Goal: Information Seeking & Learning: Find specific fact

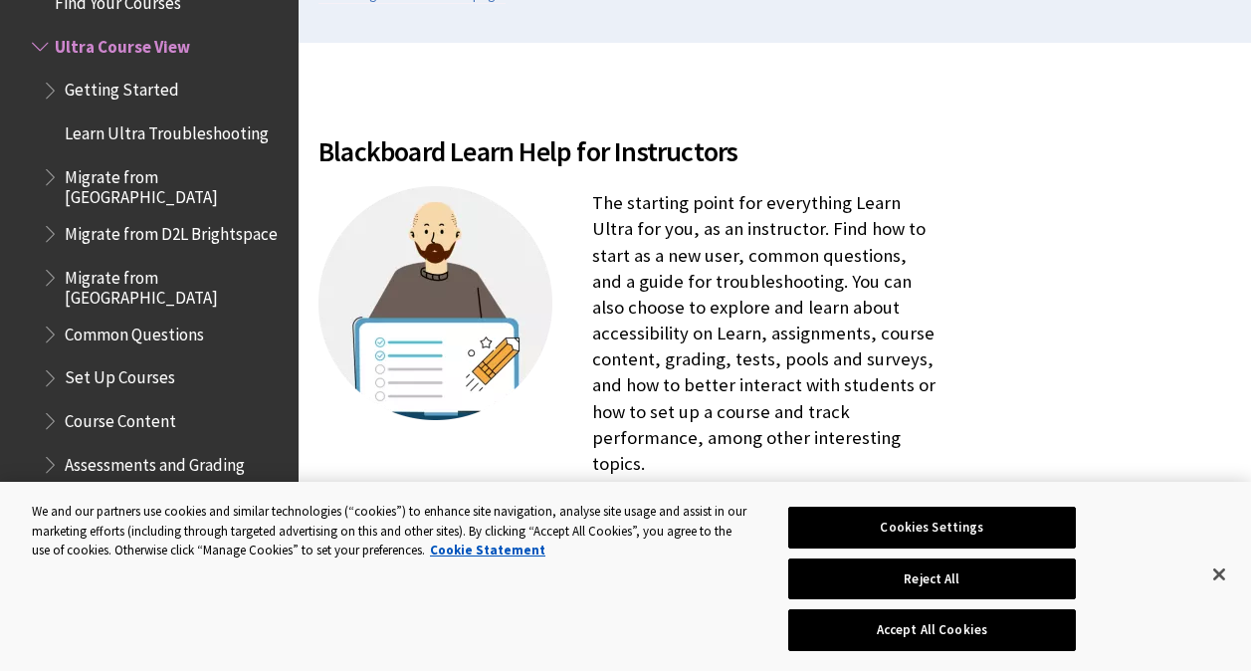
scroll to position [597, 0]
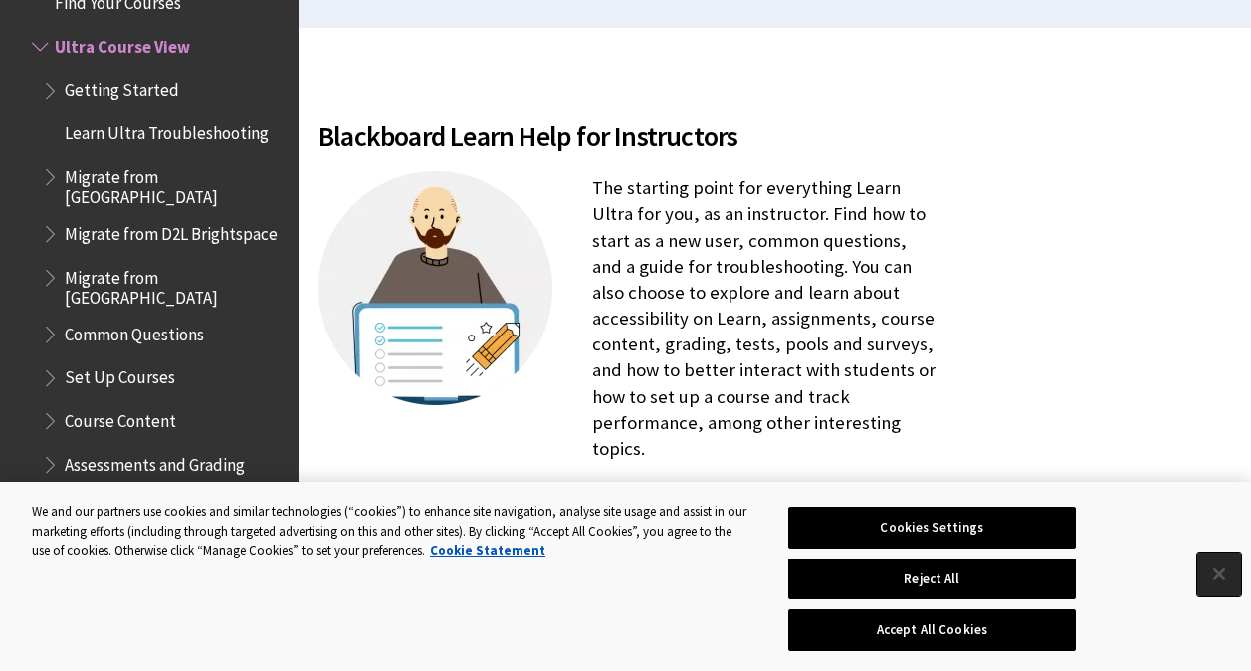
click at [1216, 580] on button "Close" at bounding box center [1219, 574] width 44 height 44
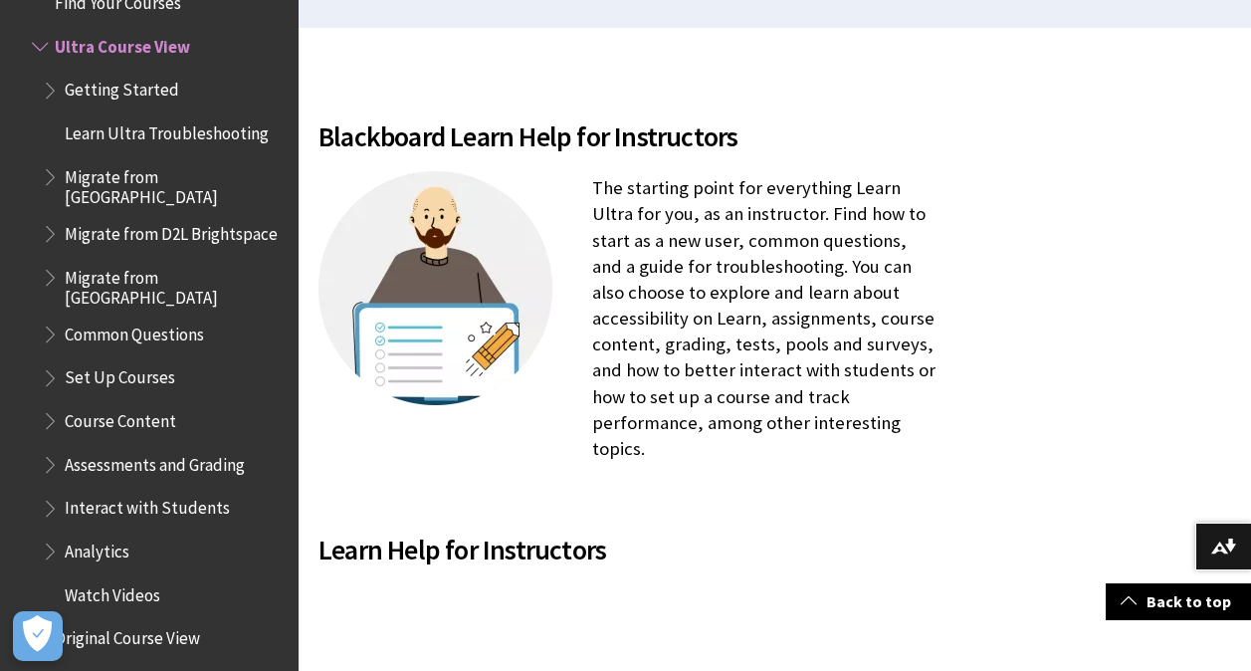
click at [44, 536] on span "Book outline for Blackboard Learn Help" at bounding box center [52, 546] width 21 height 25
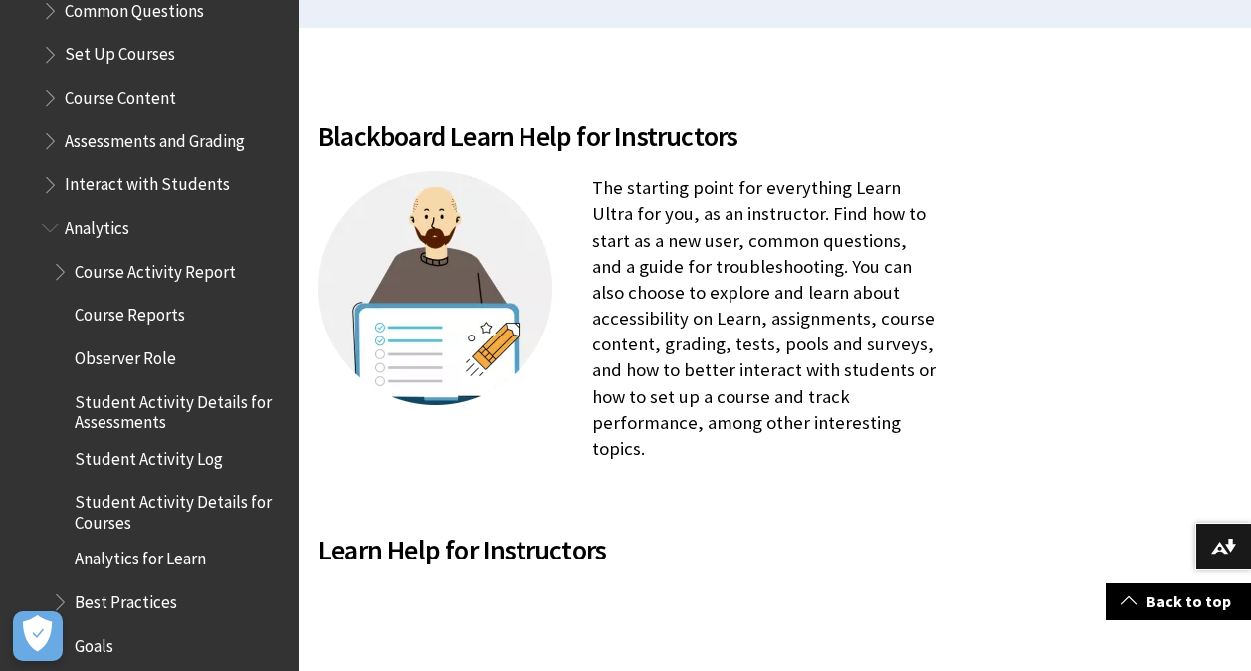
scroll to position [2706, 0]
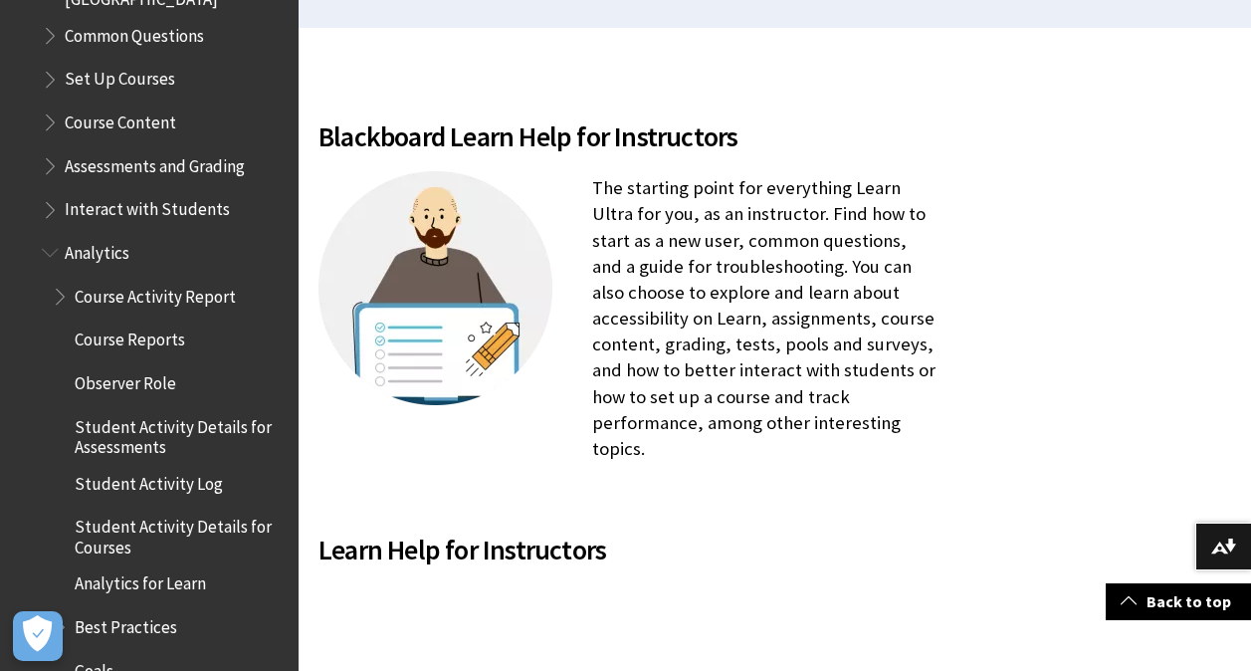
click at [147, 323] on span "Course Reports" at bounding box center [130, 336] width 110 height 27
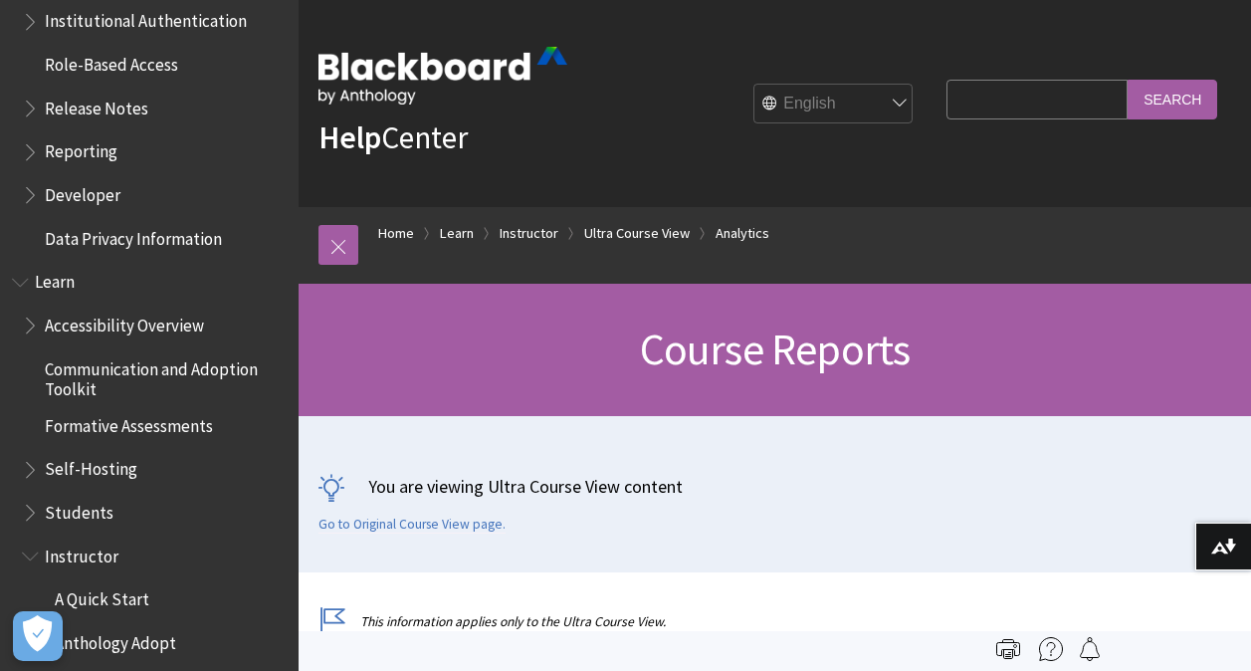
drag, startPoint x: 1053, startPoint y: 110, endPoint x: 1042, endPoint y: 100, distance: 14.8
click at [1042, 100] on input "Search Query" at bounding box center [1036, 99] width 181 height 39
type input "completion report"
click at [1192, 103] on input "Search" at bounding box center [1172, 99] width 90 height 39
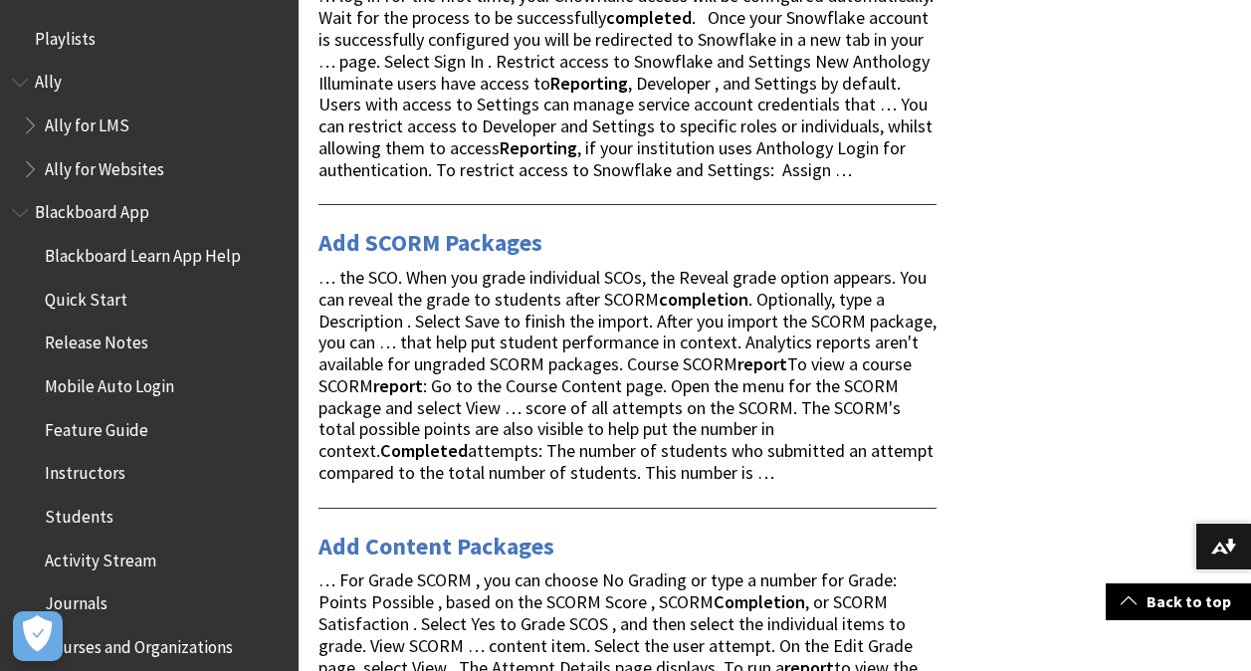
scroll to position [1706, 0]
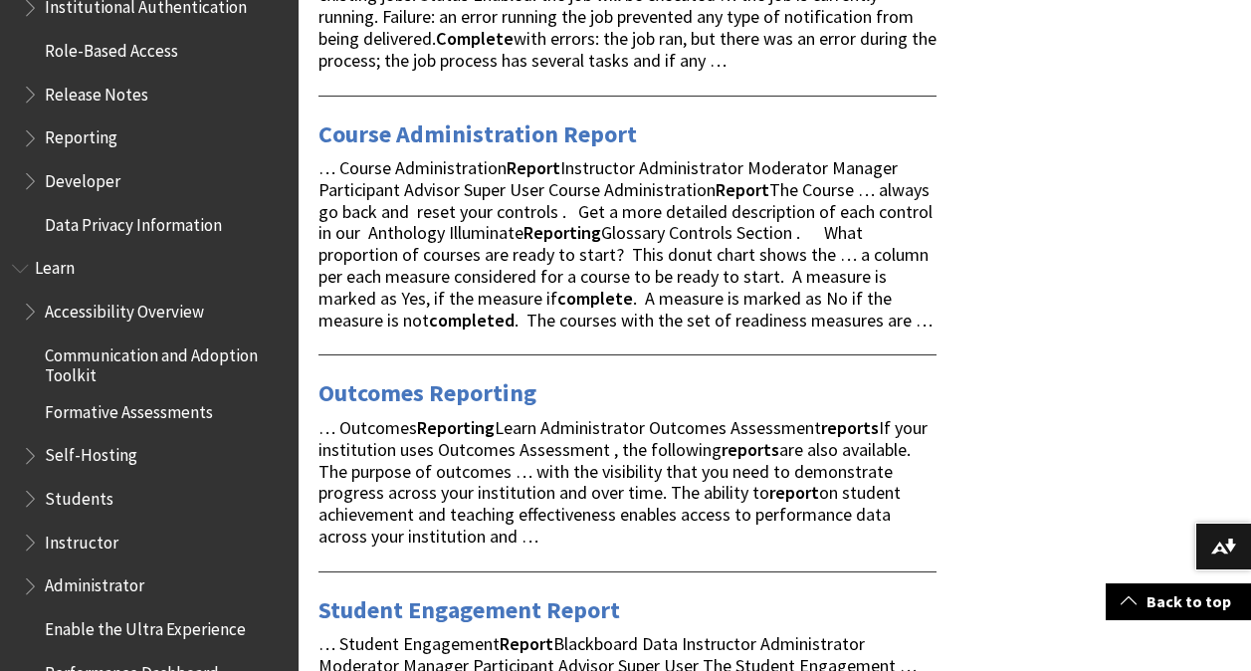
scroll to position [902, 0]
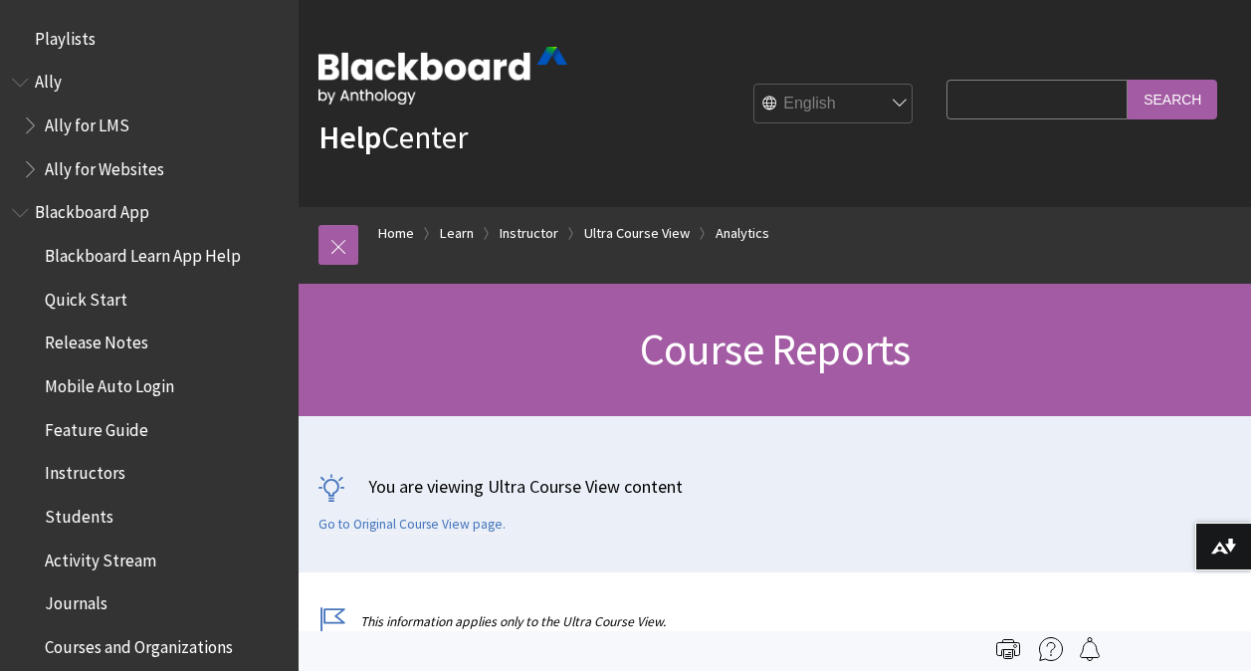
scroll to position [2986, 0]
